Goal: Task Accomplishment & Management: Complete application form

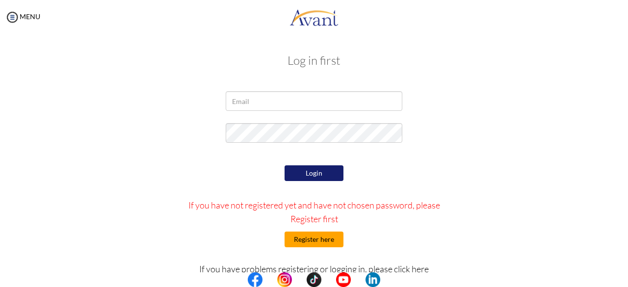
click at [307, 240] on button "Register here" at bounding box center [314, 240] width 59 height 16
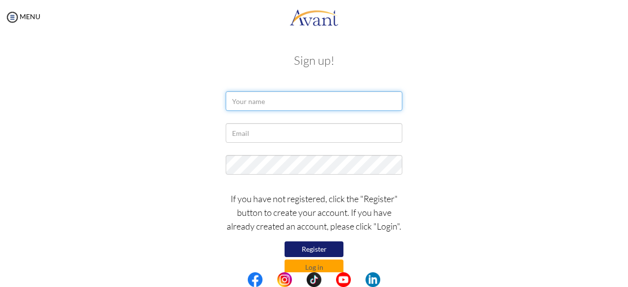
click at [268, 103] on input "text" at bounding box center [314, 101] width 177 height 20
type input "Felix Otieno Omondi"
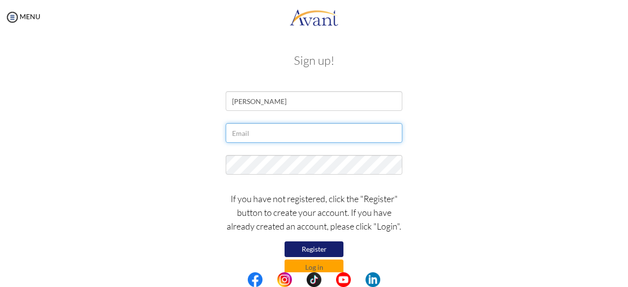
click at [286, 131] on input "text" at bounding box center [314, 133] width 177 height 20
type input "[EMAIL_ADDRESS][DOMAIN_NAME]"
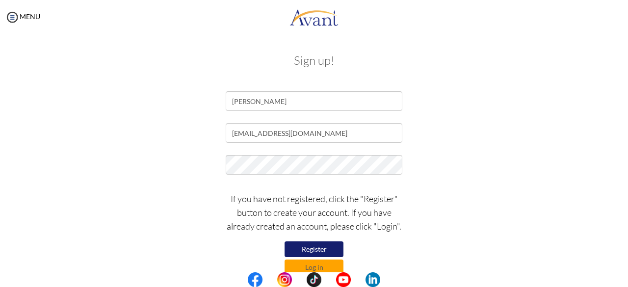
click at [317, 248] on button "Register" at bounding box center [314, 249] width 59 height 16
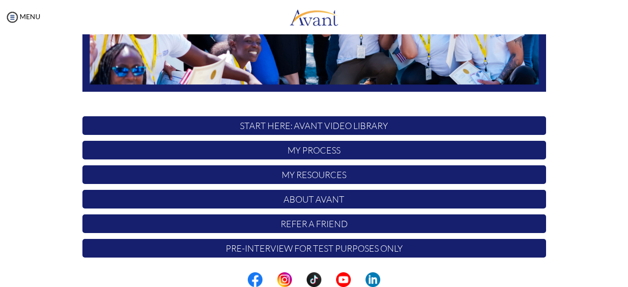
scroll to position [258, 0]
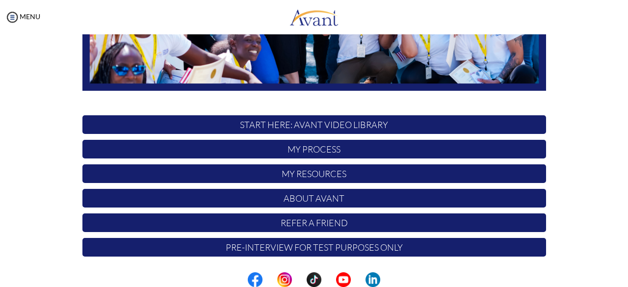
click at [331, 127] on p "START HERE: Avant Video Library" at bounding box center [314, 124] width 464 height 19
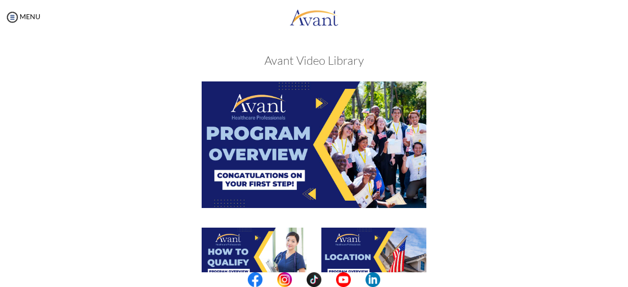
scroll to position [3, 0]
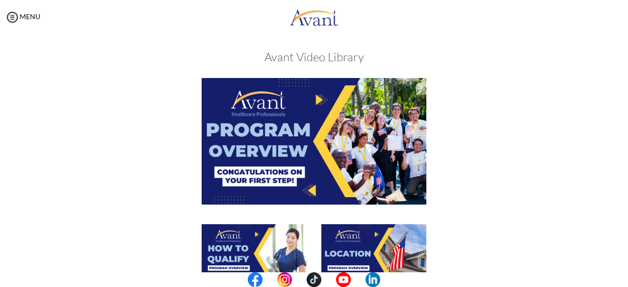
click at [299, 156] on img at bounding box center [314, 141] width 225 height 126
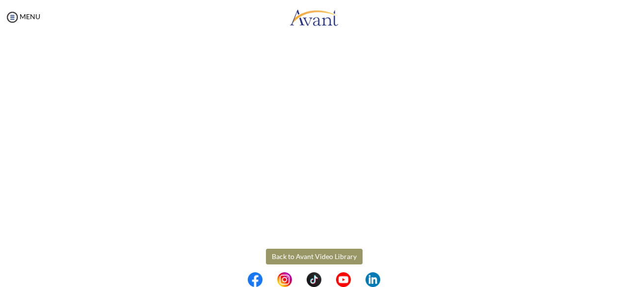
scroll to position [195, 0]
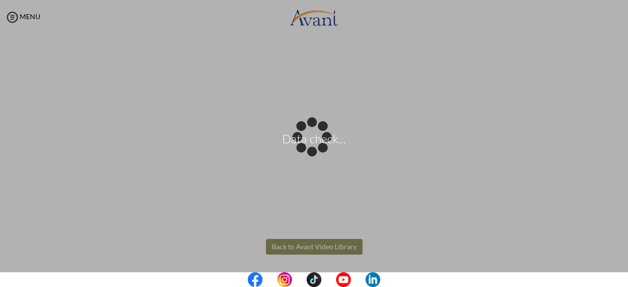
click at [335, 245] on body "Data check... Maintenance break. Please come back in 2 hours. MENU My Status Wh…" at bounding box center [314, 143] width 628 height 287
